Goal: Find specific page/section: Find specific page/section

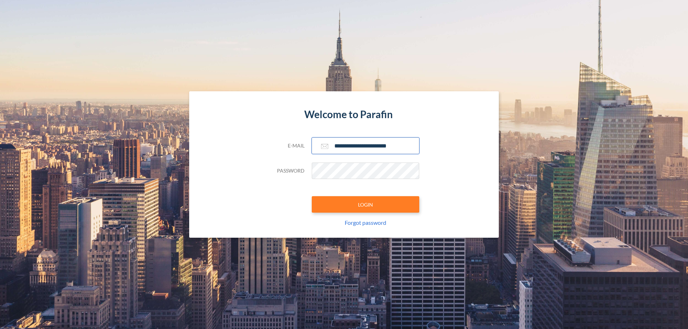
type input "**********"
click at [366, 205] on button "LOGIN" at bounding box center [366, 204] width 108 height 16
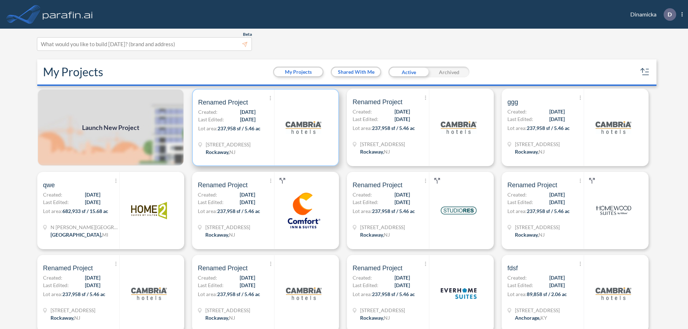
scroll to position [2, 0]
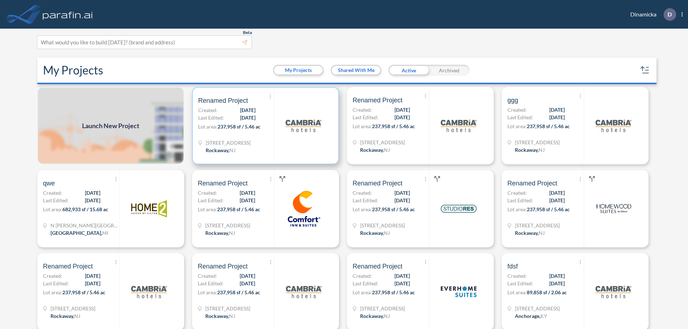
click at [264, 126] on p "Lot area: 237,958 sf / 5.46 ac" at bounding box center [236, 128] width 76 height 10
